Goal: Task Accomplishment & Management: Use online tool/utility

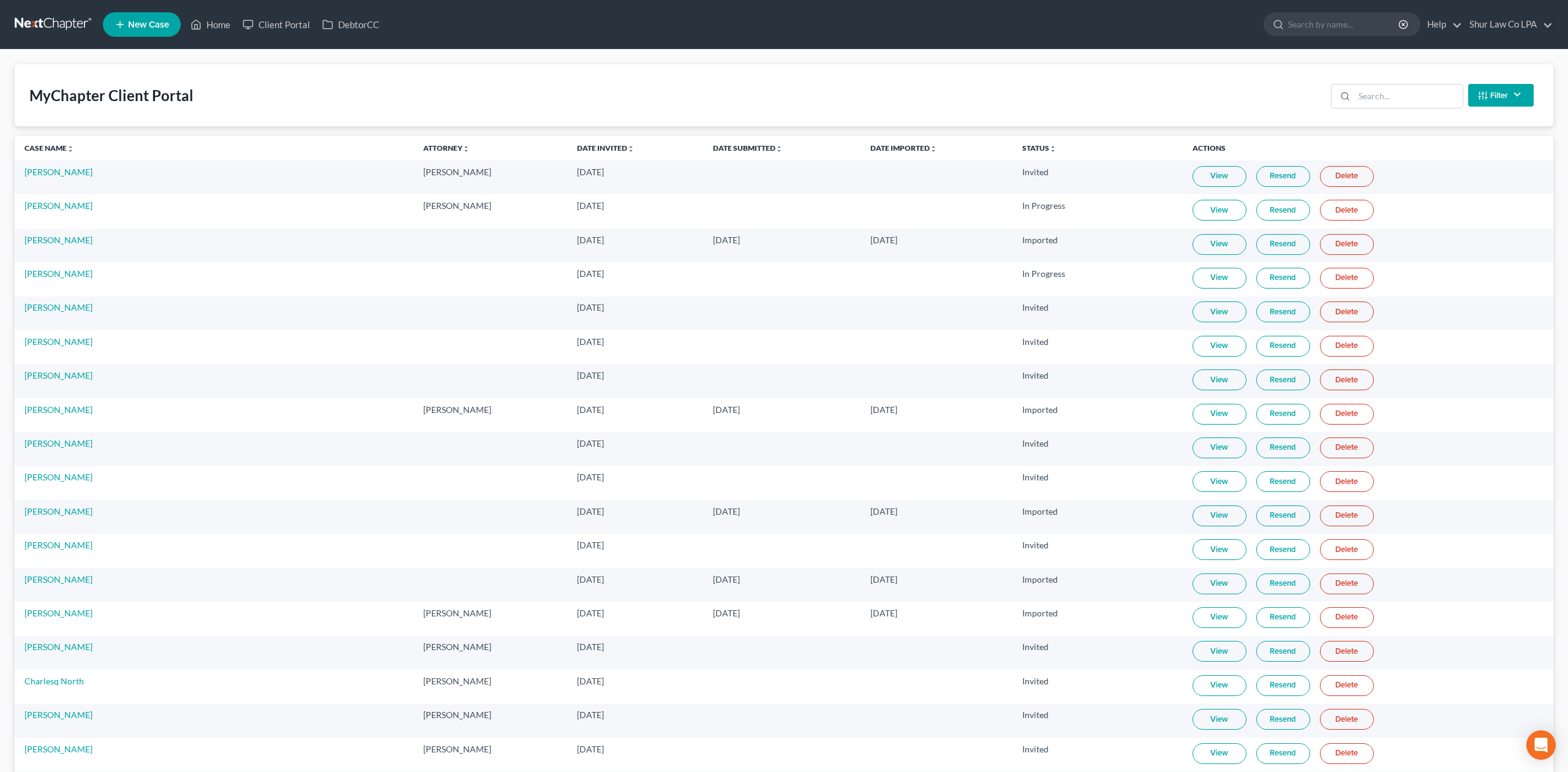
click at [45, 21] on link at bounding box center [53, 24] width 79 height 22
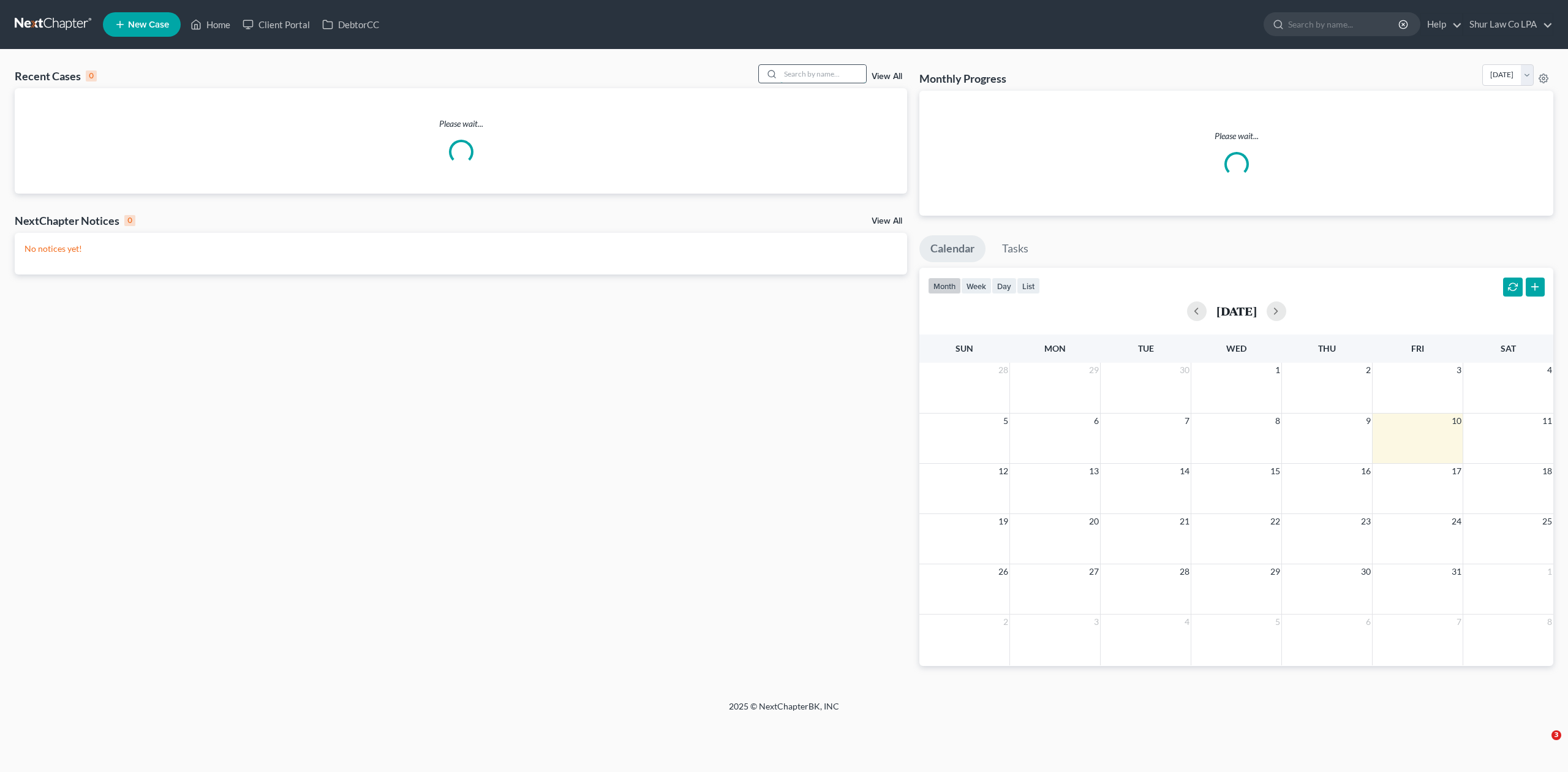
click at [804, 80] on input "search" at bounding box center [822, 74] width 86 height 18
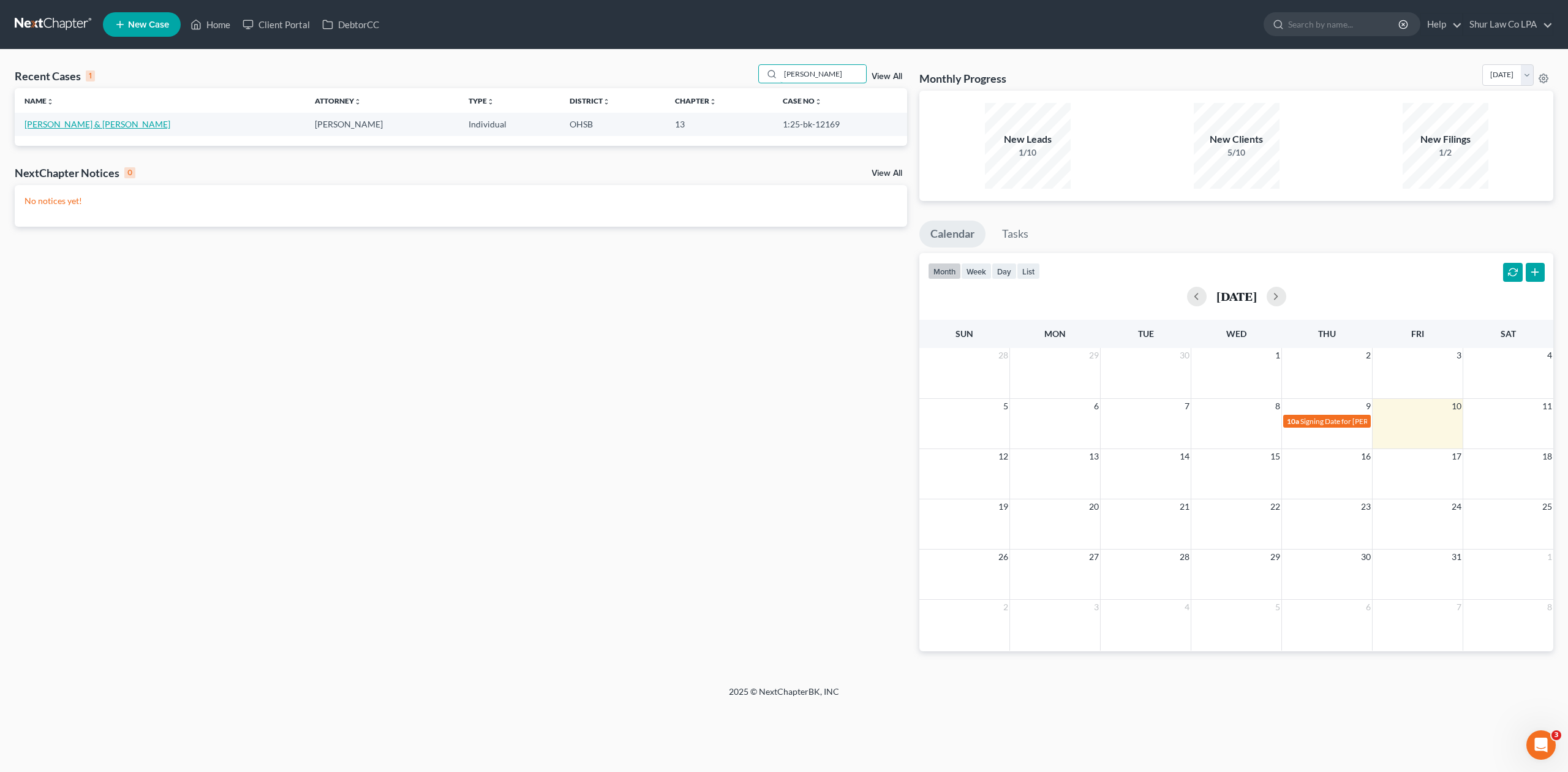
type input "saunders"
click at [84, 120] on link "Saunders, David & Lora" at bounding box center [97, 124] width 146 height 11
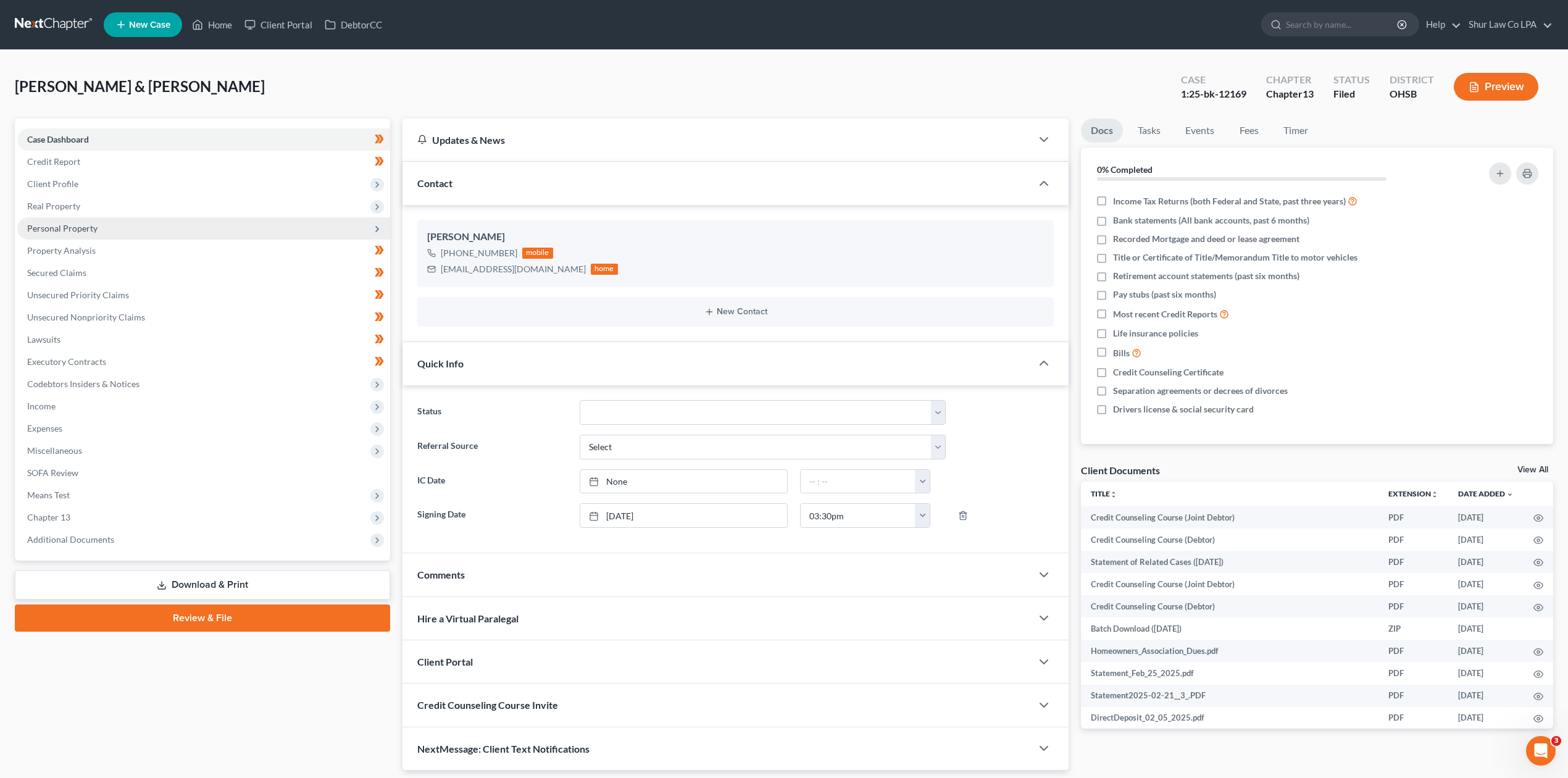
click at [67, 230] on span "Personal Property" at bounding box center [62, 229] width 70 height 11
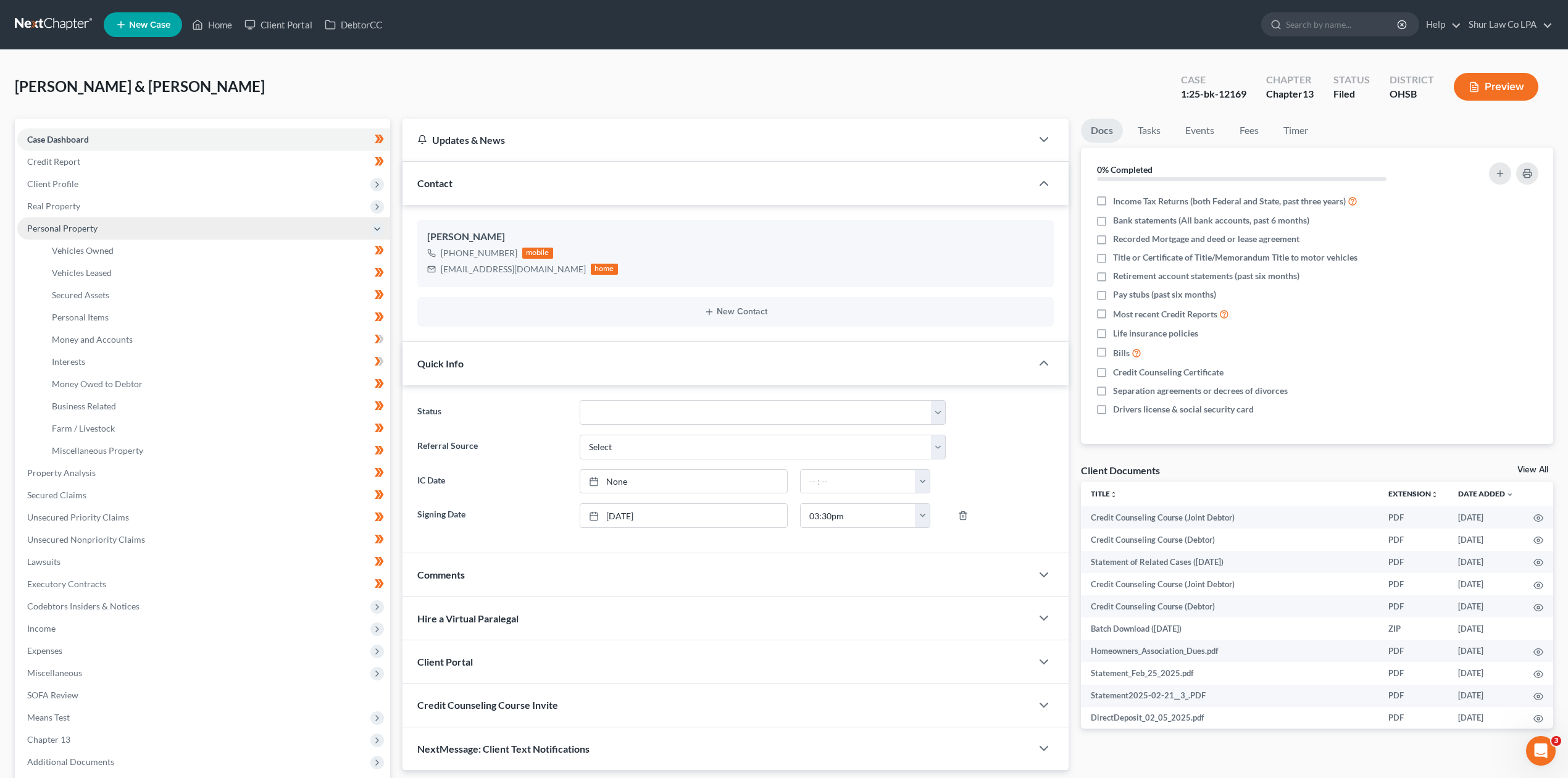
click at [69, 226] on span "Personal Property" at bounding box center [62, 229] width 70 height 11
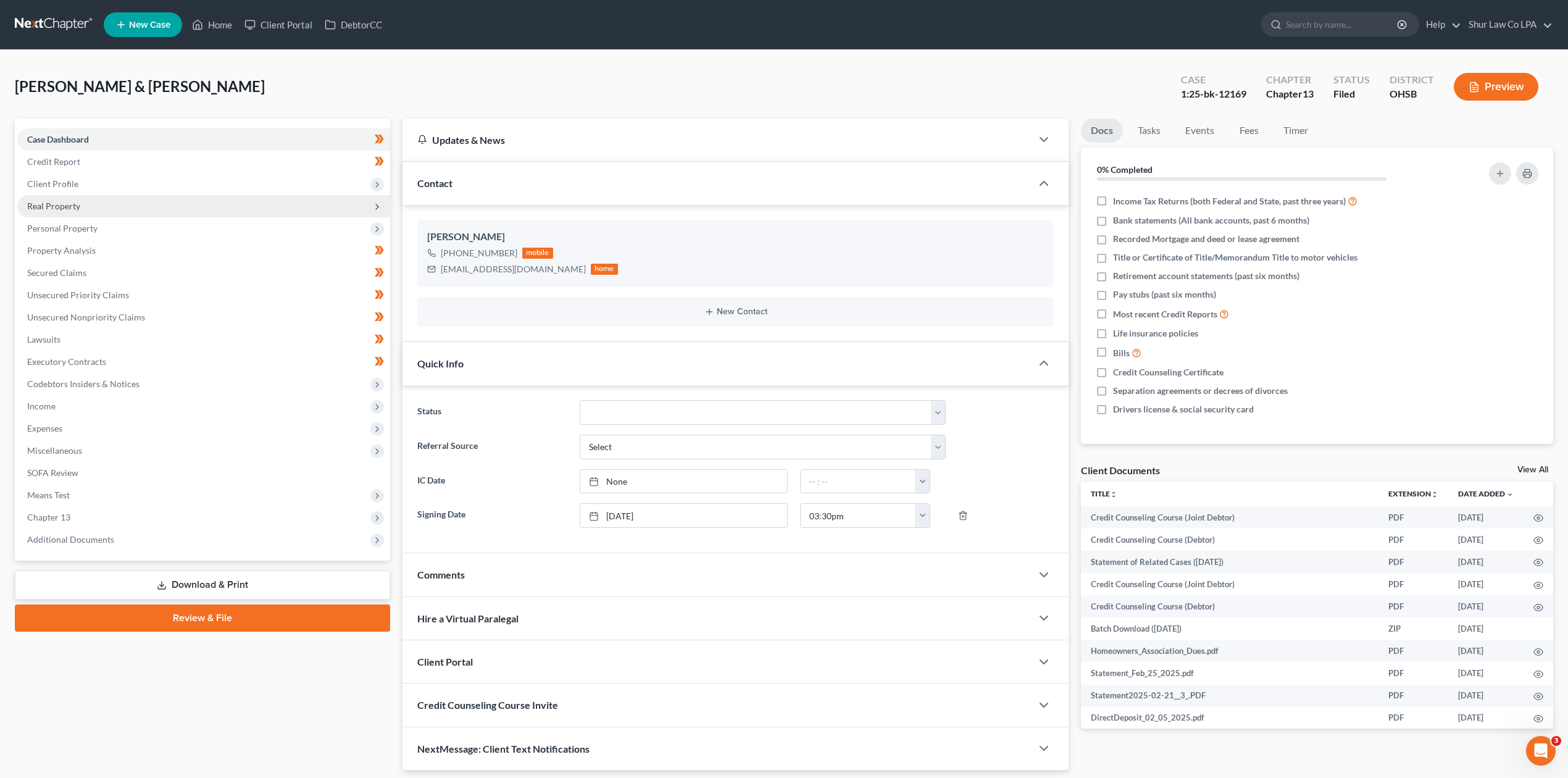
click at [64, 206] on span "Real Property" at bounding box center [54, 206] width 53 height 11
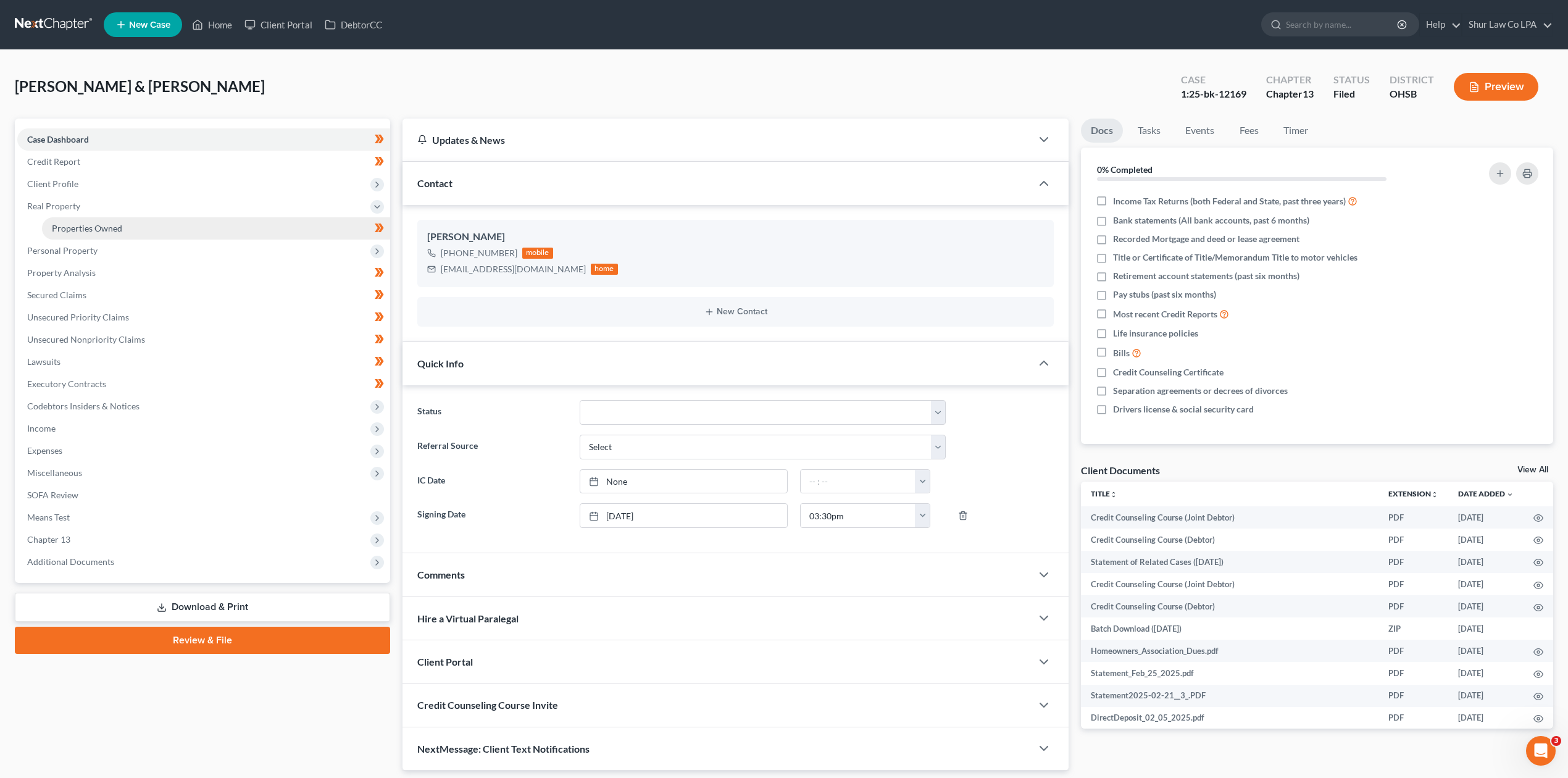
click at [76, 226] on span "Properties Owned" at bounding box center [87, 229] width 70 height 11
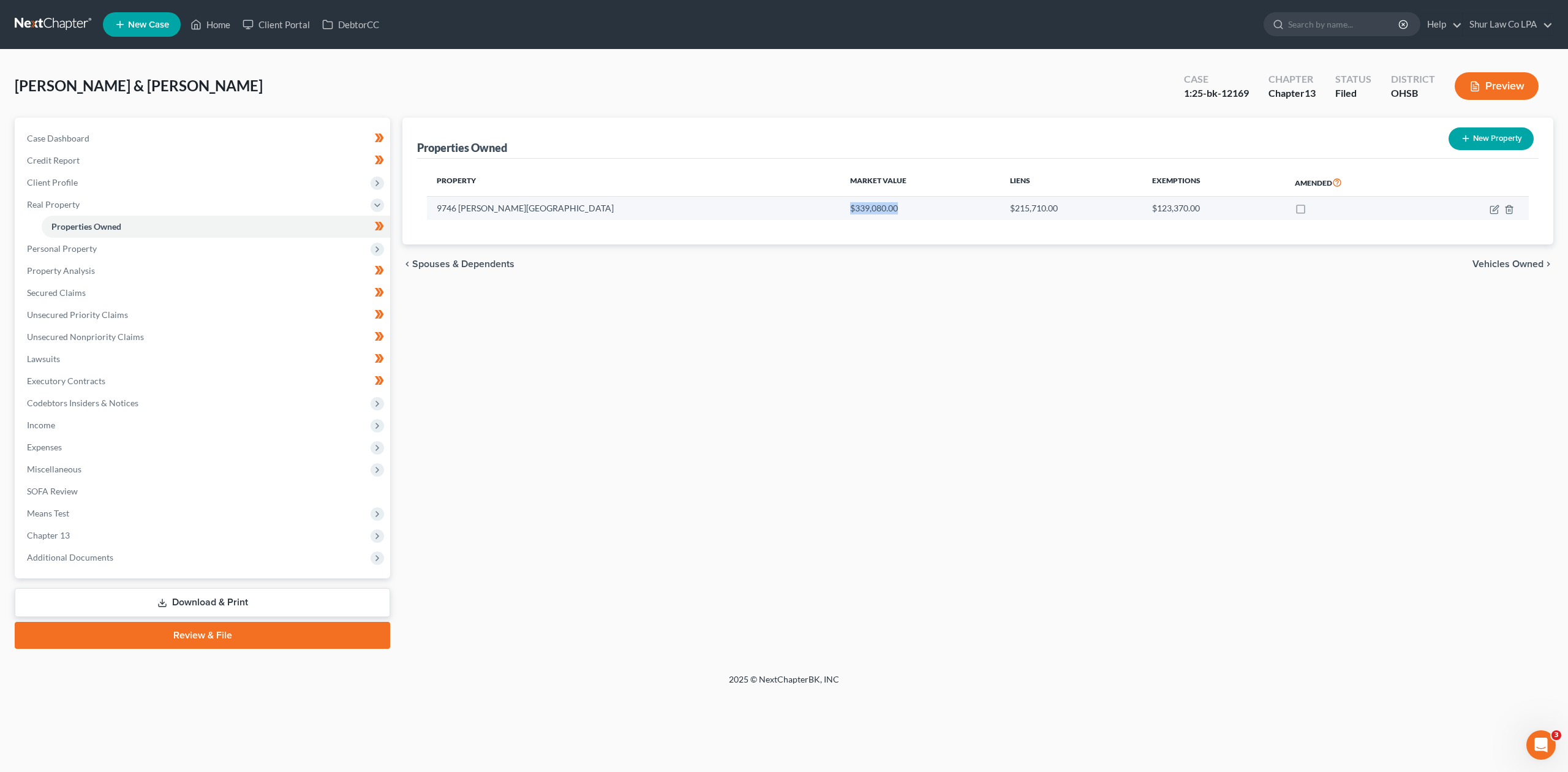
drag, startPoint x: 750, startPoint y: 212, endPoint x: 784, endPoint y: 216, distance: 34.2
click at [840, 216] on td "$339,080.00" at bounding box center [920, 209] width 160 height 24
copy td "$339,080.00"
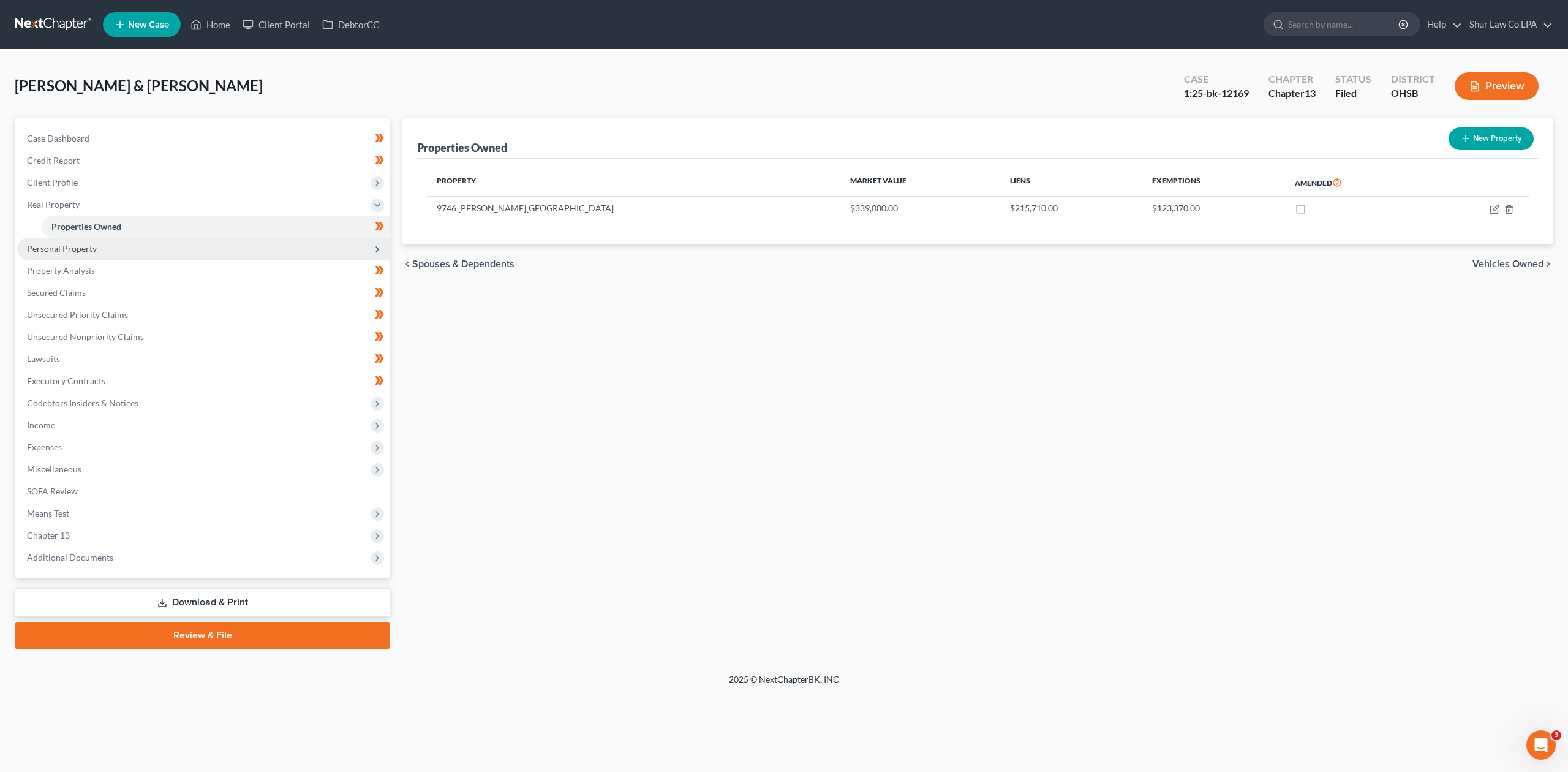
click at [80, 246] on span "Personal Property" at bounding box center [61, 249] width 70 height 11
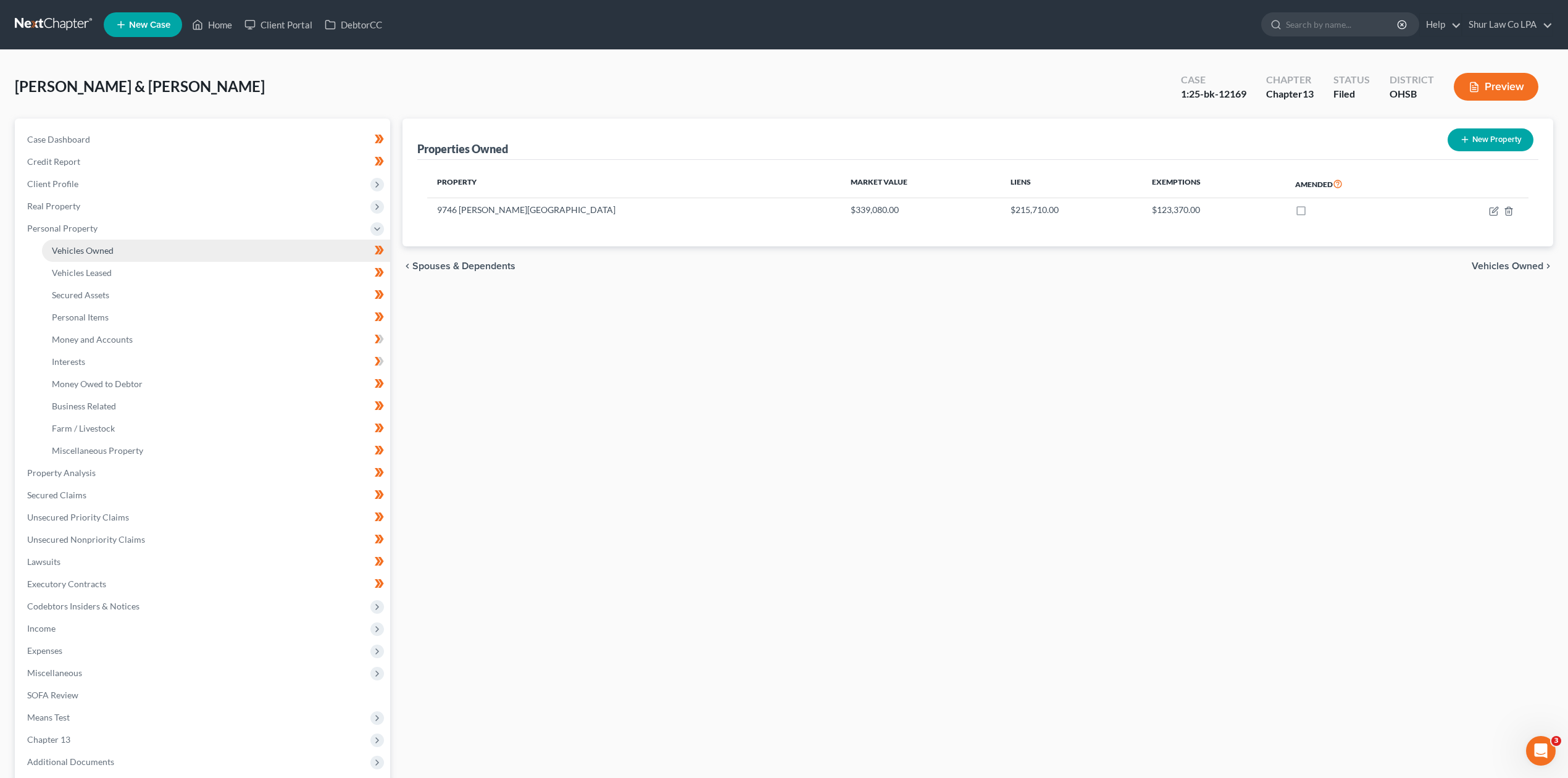
click at [91, 246] on span "Vehicles Owned" at bounding box center [83, 251] width 62 height 11
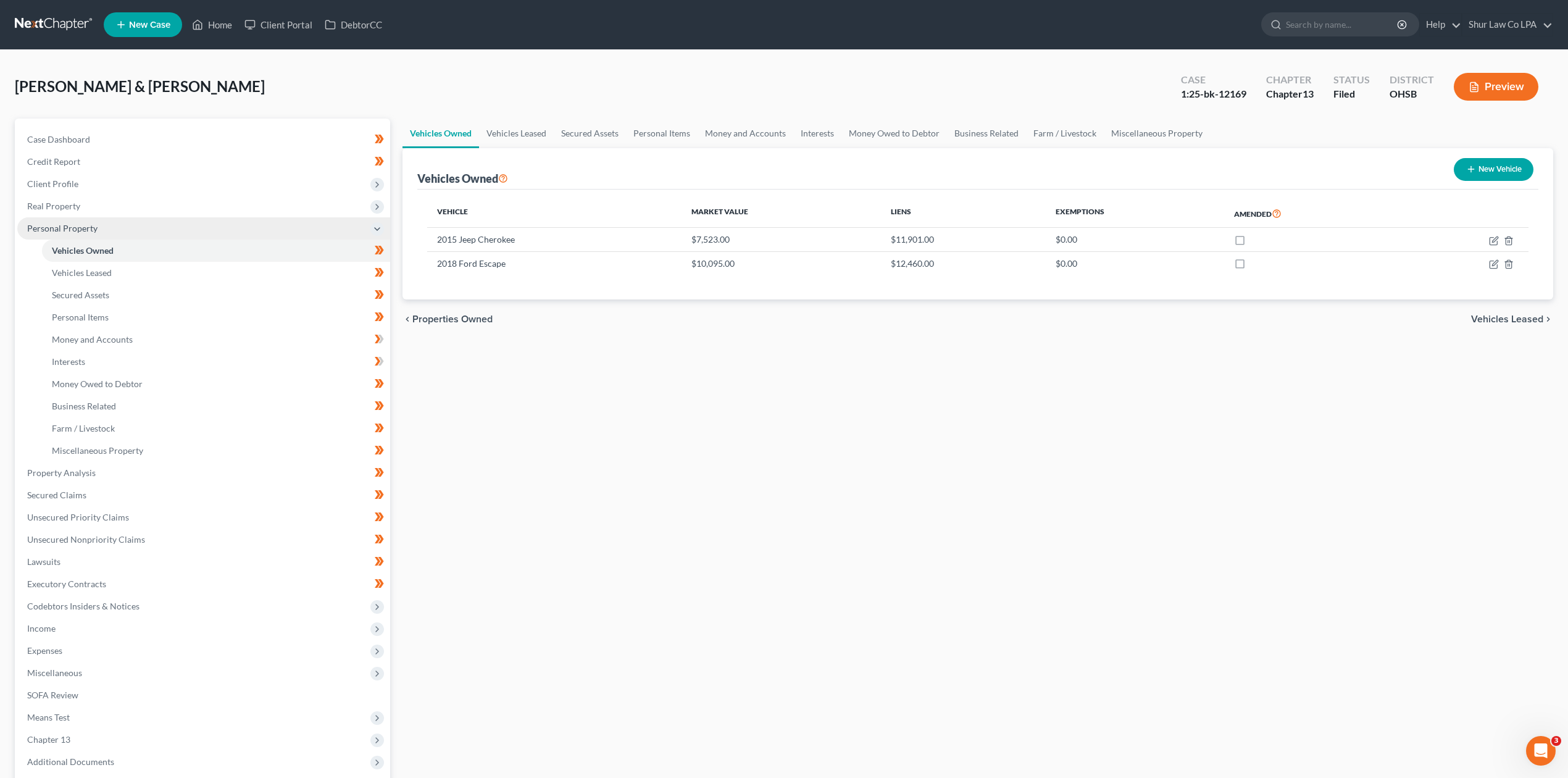
click at [79, 232] on span "Personal Property" at bounding box center [203, 229] width 373 height 22
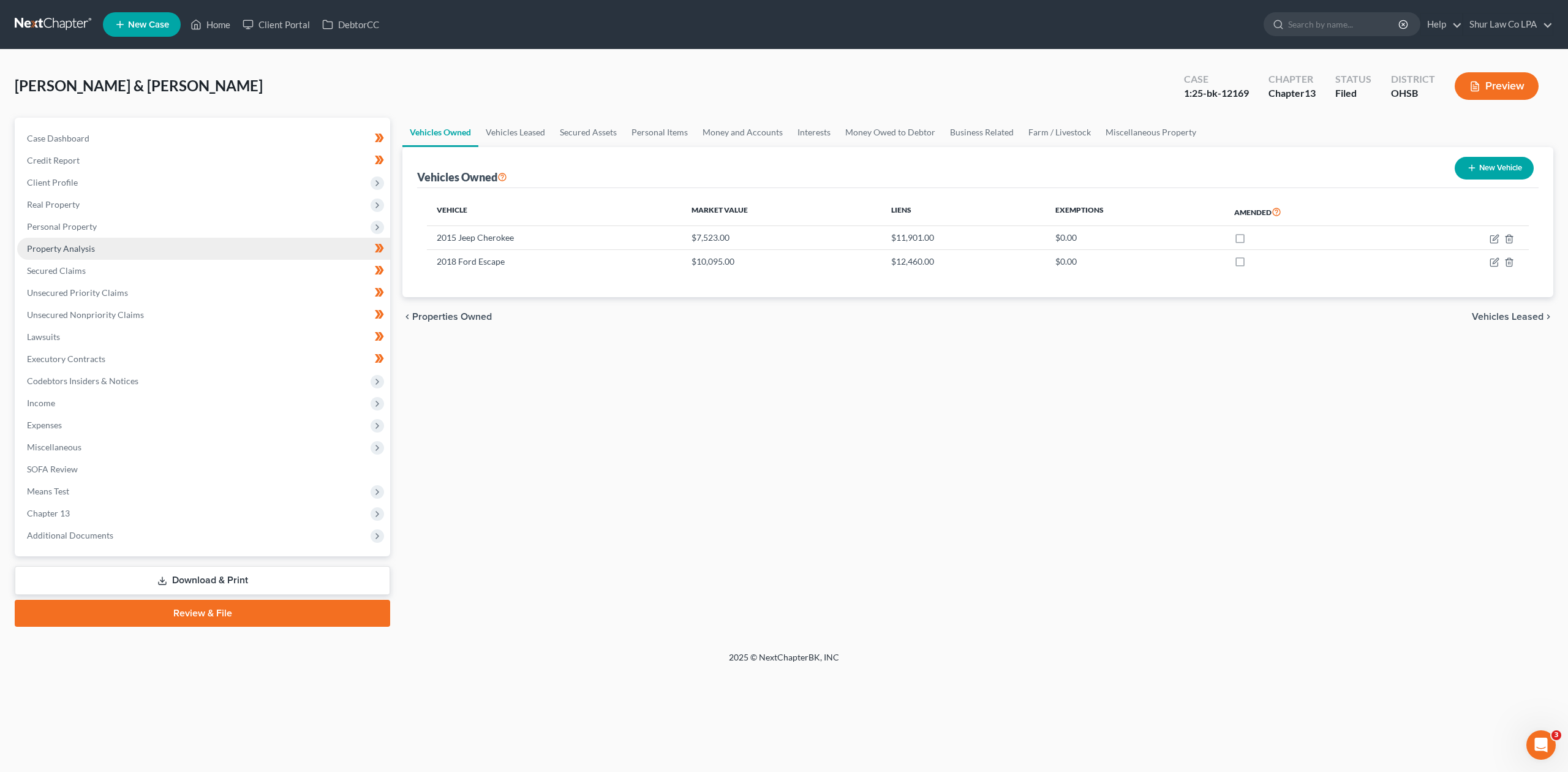
click at [99, 246] on link "Property Analysis" at bounding box center [203, 249] width 373 height 22
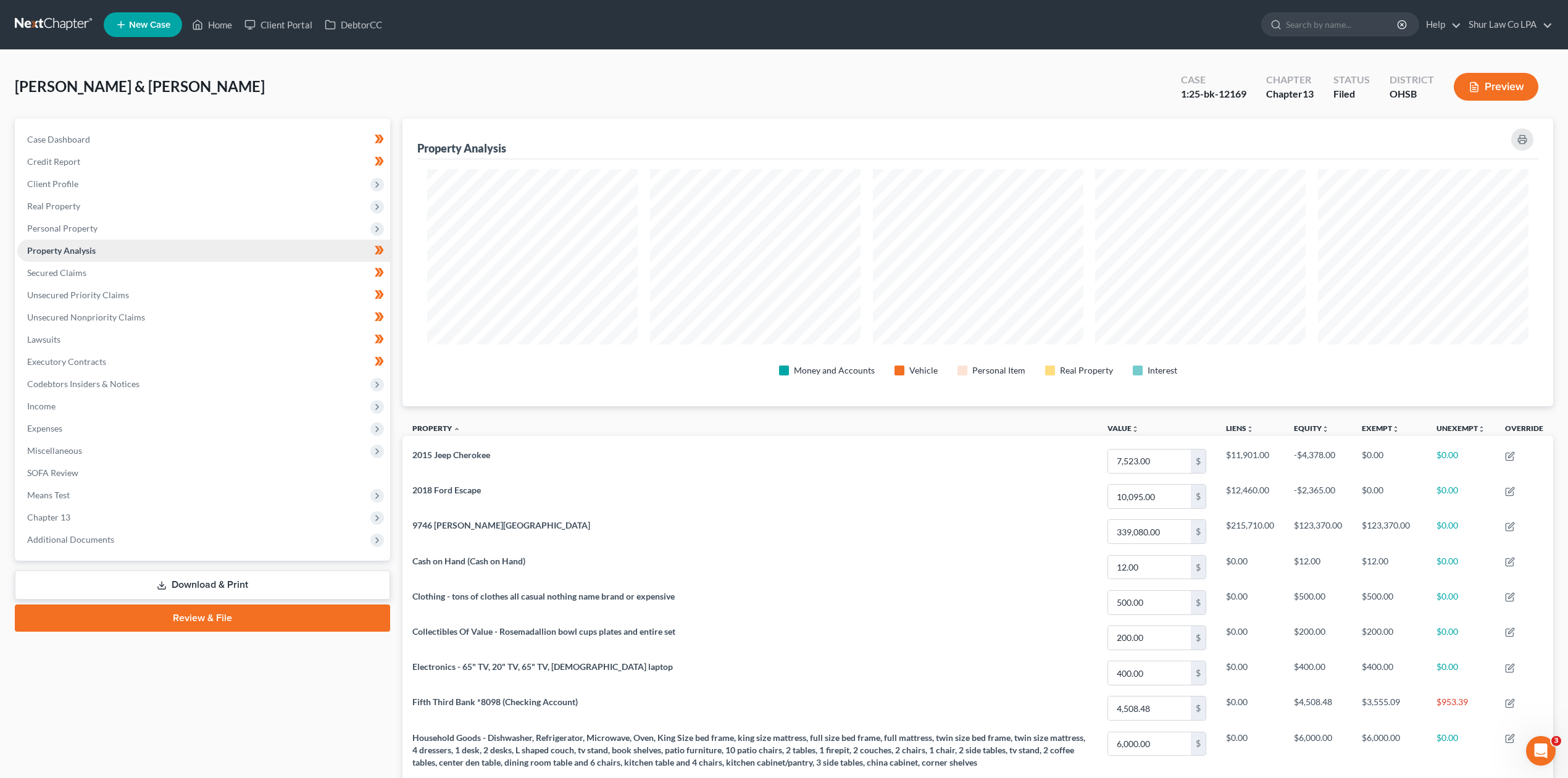
scroll to position [288, 1151]
click at [65, 254] on link "Property Analysis" at bounding box center [203, 251] width 373 height 22
click at [75, 226] on span "Personal Property" at bounding box center [62, 229] width 70 height 11
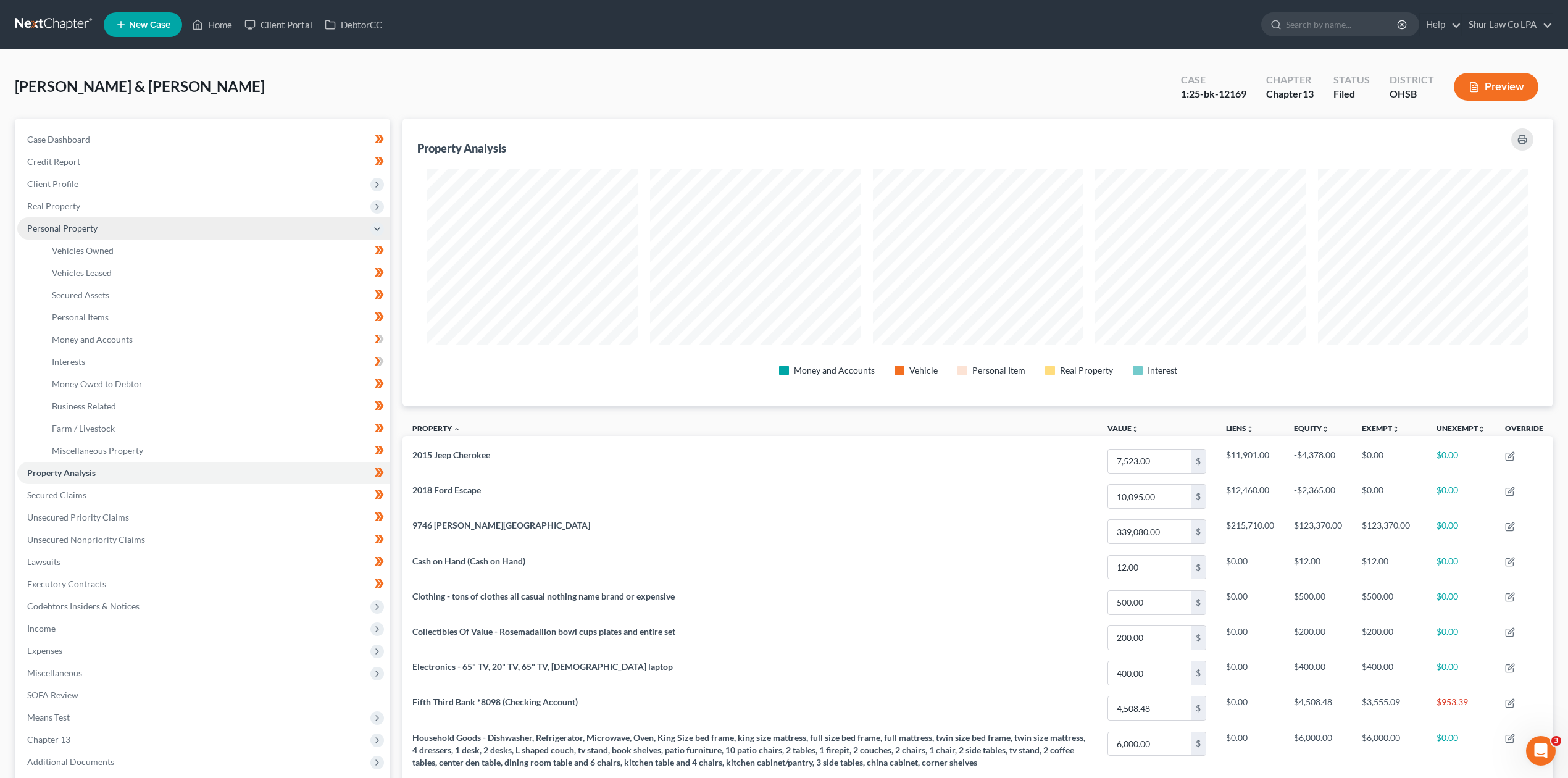
click at [72, 232] on span "Personal Property" at bounding box center [203, 229] width 373 height 22
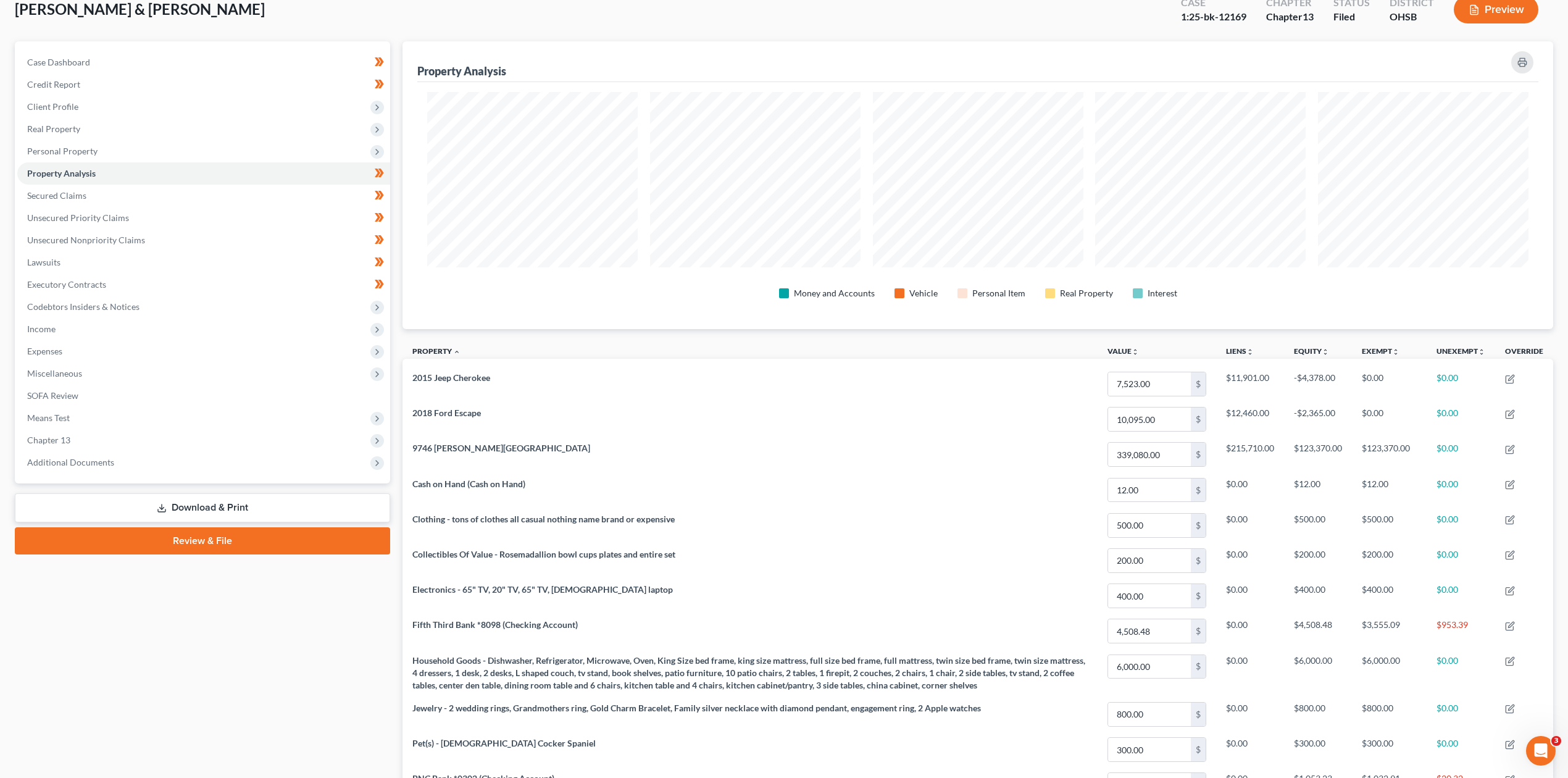
scroll to position [298, 0]
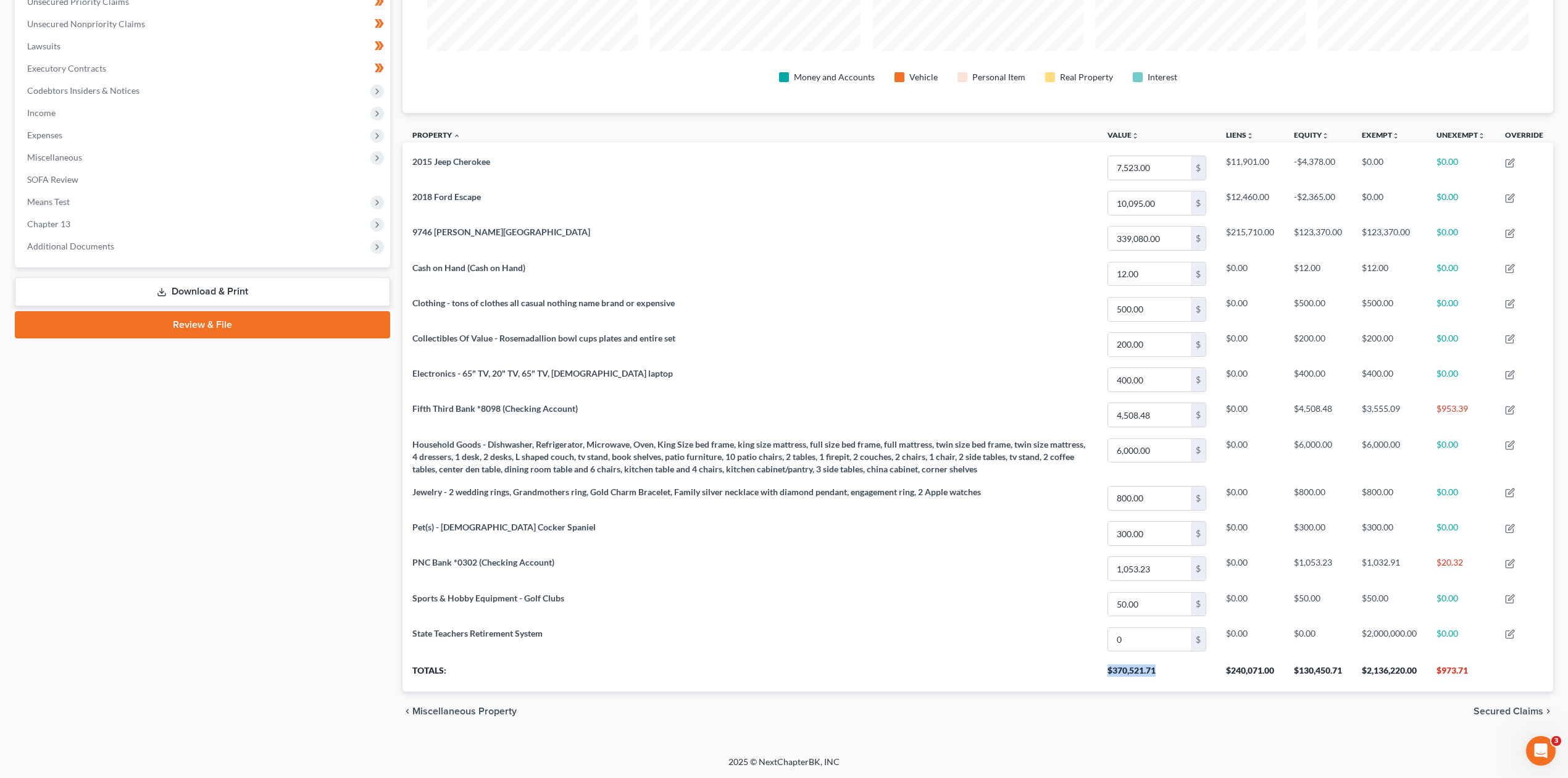
drag, startPoint x: 1105, startPoint y: 671, endPoint x: 1162, endPoint y: 672, distance: 57.0
click at [1162, 672] on th "$370,521.71" at bounding box center [1157, 674] width 118 height 35
click at [1133, 677] on th "$370,521.71" at bounding box center [1157, 674] width 118 height 35
click at [1158, 694] on div "chevron_left Miscellaneous Property Secured Claims chevron_right" at bounding box center [978, 711] width 1151 height 39
drag, startPoint x: 1416, startPoint y: 673, endPoint x: 1367, endPoint y: 670, distance: 49.1
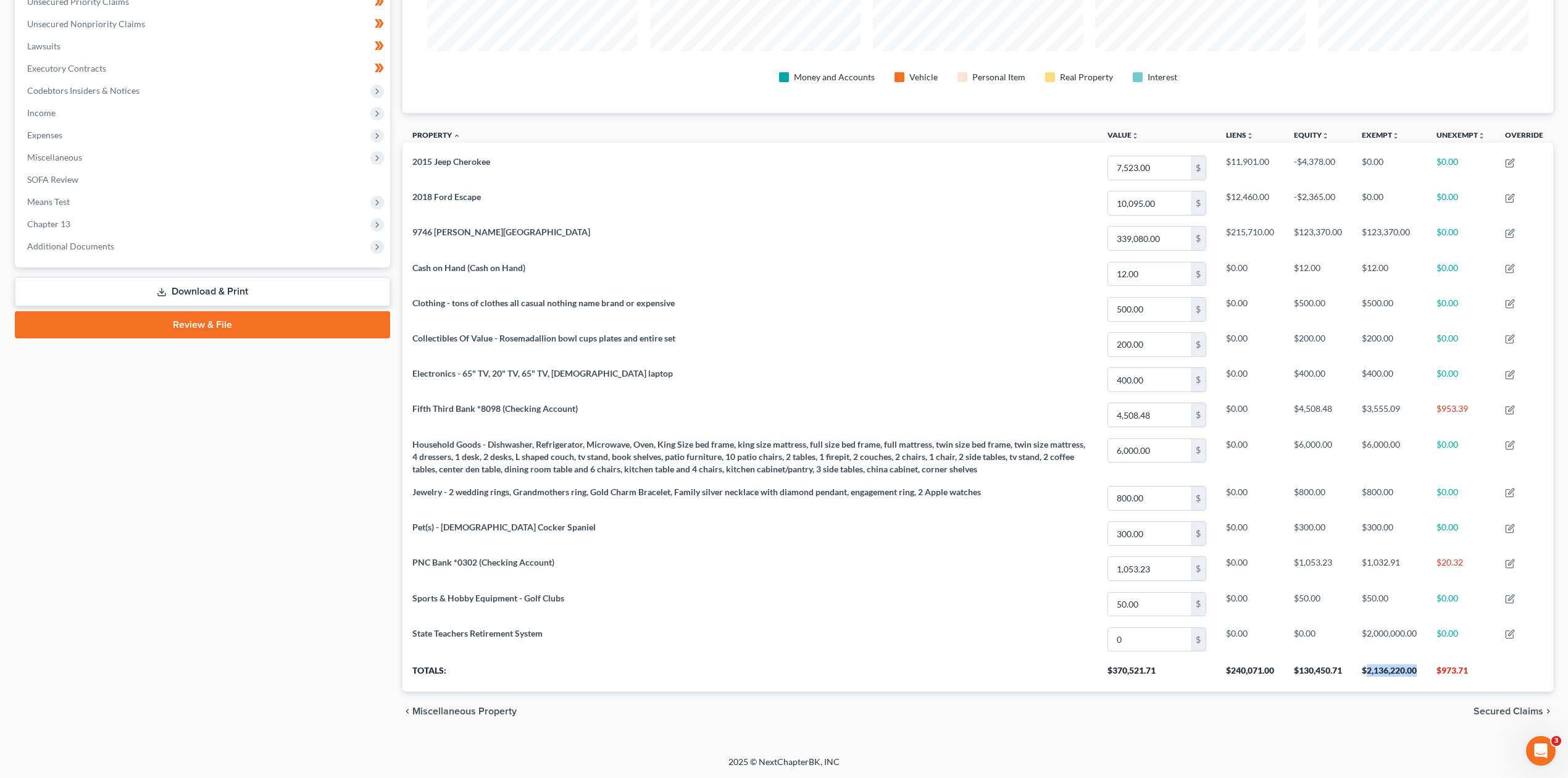
click at [1367, 670] on th "$2,136,220.00" at bounding box center [1389, 674] width 75 height 35
